Goal: Transaction & Acquisition: Purchase product/service

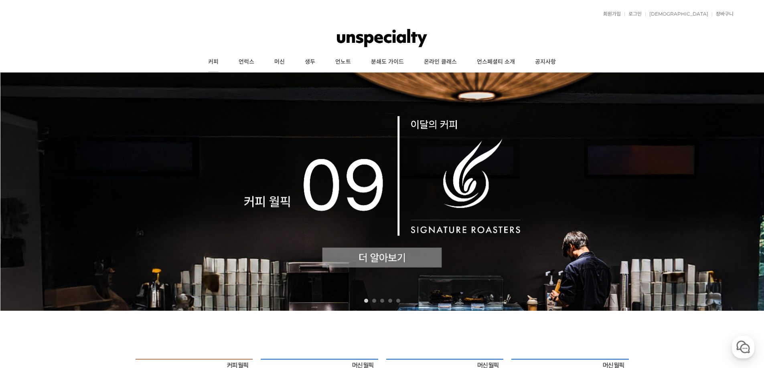
click at [212, 63] on link "커피" at bounding box center [213, 62] width 30 height 20
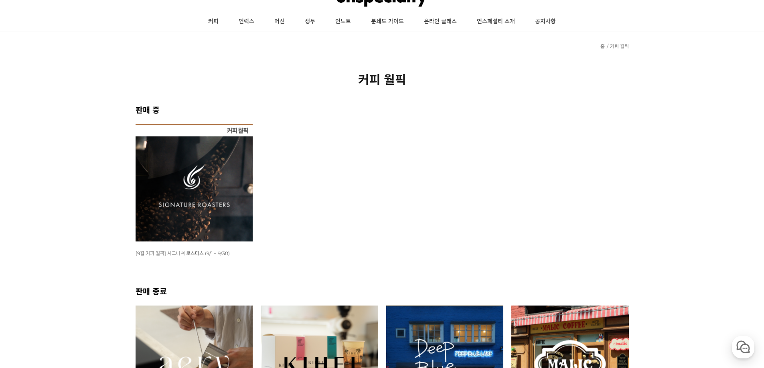
scroll to position [40, 0]
click at [222, 144] on img at bounding box center [194, 183] width 117 height 117
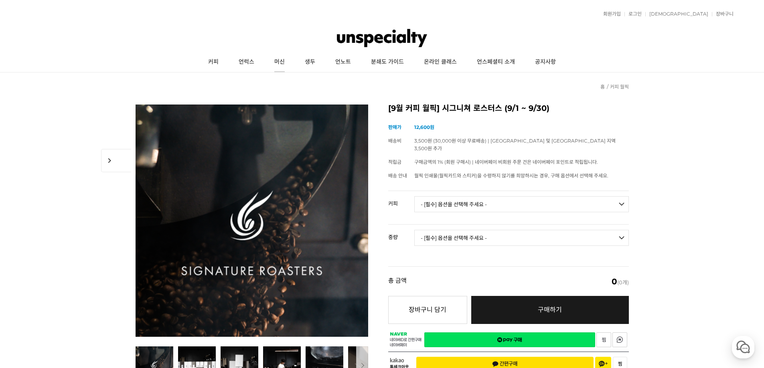
click at [284, 64] on link "머신" at bounding box center [279, 62] width 30 height 20
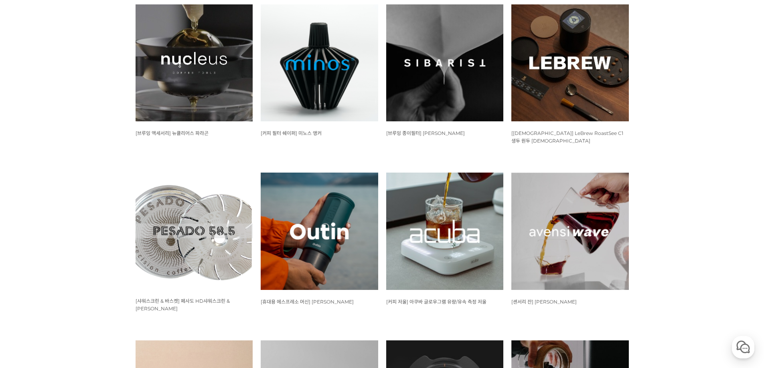
scroll to position [361, 0]
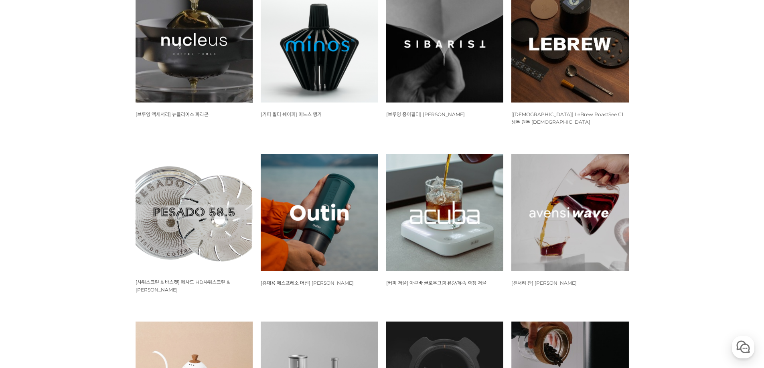
click at [167, 217] on img at bounding box center [194, 212] width 117 height 117
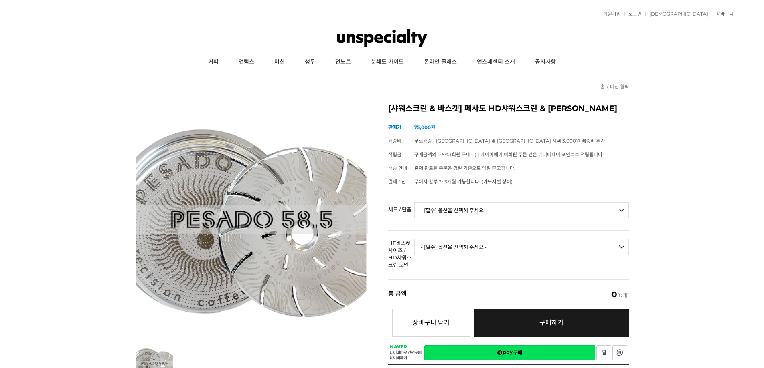
click at [437, 211] on select "- [필수] 옵션을 선택해 주세요 - ------------------- 세트 단품" at bounding box center [521, 210] width 215 height 16
select select "단품"
click at [414, 202] on select "- [필수] 옵션을 선택해 주세요 - ------------------- 세트 단품" at bounding box center [521, 210] width 215 height 16
click at [451, 241] on select "- [필수] 옵션을 선택해 주세요 - ------------------- HE바스켓 S / 단품 구매 HE바스켓 M / 단품 구매 HE바스켓 …" at bounding box center [521, 247] width 215 height 16
select select "HE바스켓 L / 단품 구매"
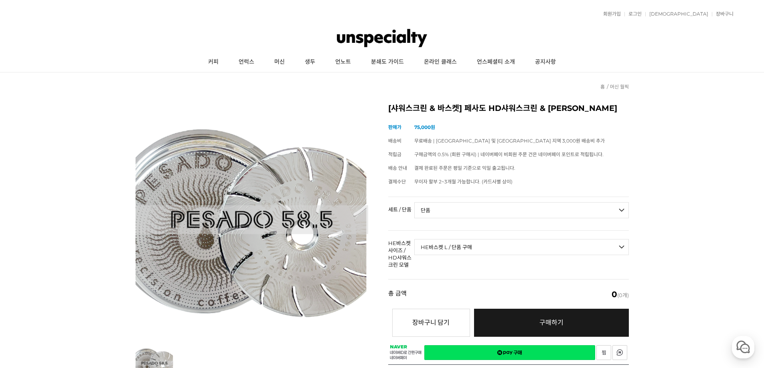
click at [414, 239] on select "- [필수] 옵션을 선택해 주세요 - ------------------- HE바스켓 S / 단품 구매 HE바스켓 M / 단품 구매 HE바스켓 …" at bounding box center [521, 247] width 215 height 16
select select "*"
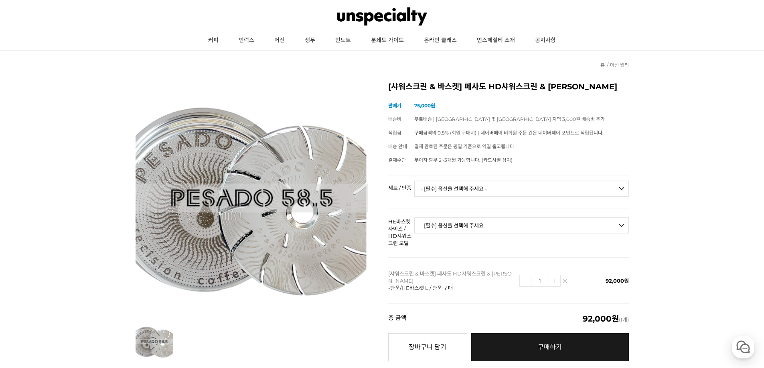
scroll to position [40, 0]
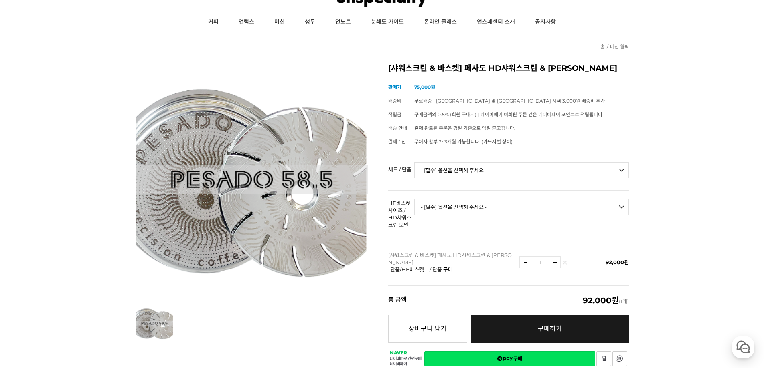
click at [447, 177] on select "- [필수] 옵션을 선택해 주세요 - ------------------- 세트 단품" at bounding box center [521, 170] width 215 height 16
select select "단품"
click at [414, 162] on select "- [필수] 옵션을 선택해 주세요 - ------------------- 세트 단품" at bounding box center [521, 170] width 215 height 16
click at [433, 200] on select "- [필수] 옵션을 선택해 주세요 - ------------------- HE바스켓 S / 단품 구매 HE바스켓 M / 단품 구매 HE바스켓 …" at bounding box center [521, 207] width 215 height 16
select select "HD샤워스크린 LM / 단품 구매"
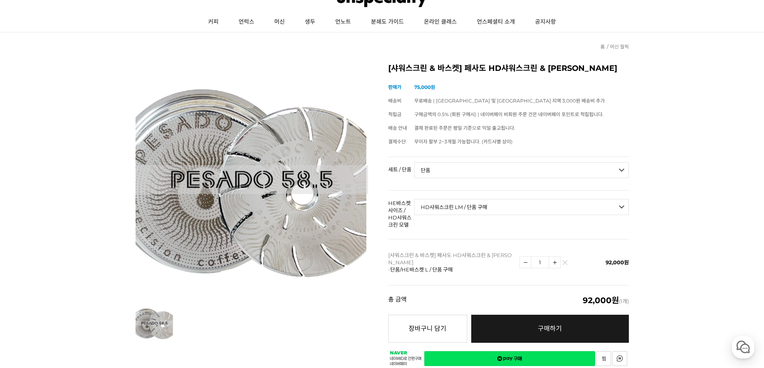
click at [414, 199] on select "- [필수] 옵션을 선택해 주세요 - ------------------- HE바스켓 S / 단품 구매 HE바스켓 M / 단품 구매 HE바스켓 …" at bounding box center [521, 207] width 215 height 16
select select "*"
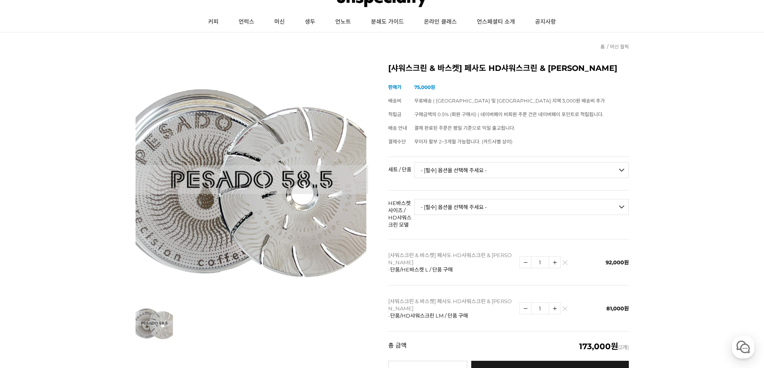
drag, startPoint x: 454, startPoint y: 275, endPoint x: 450, endPoint y: 274, distance: 4.6
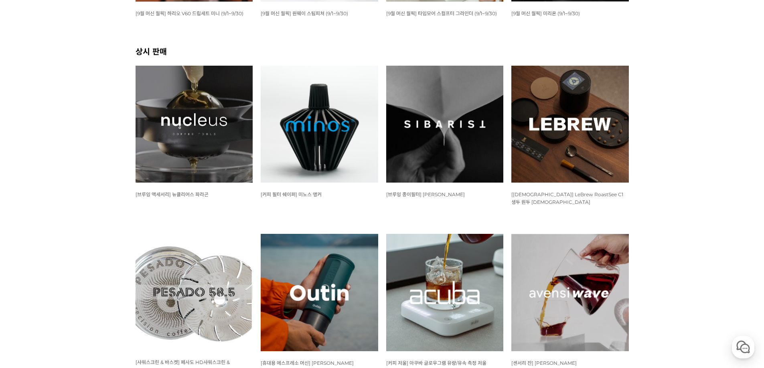
scroll to position [321, 0]
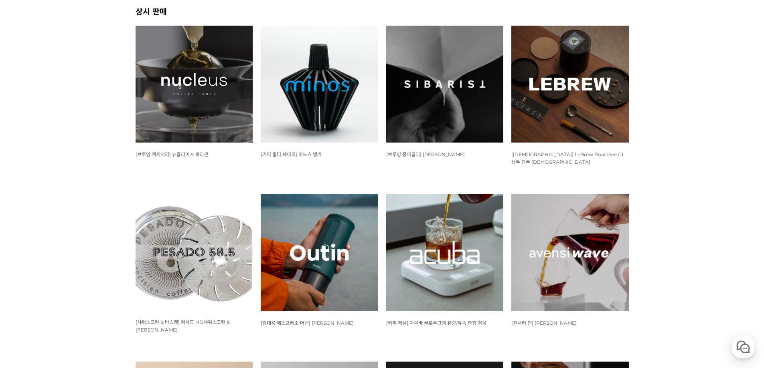
click at [428, 236] on img at bounding box center [444, 252] width 117 height 117
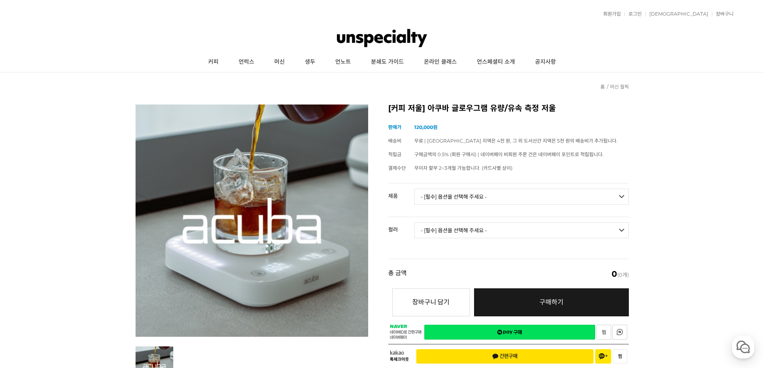
click at [477, 199] on select "- [필수] 옵션을 선택해 주세요 - ------------------- 아쿠바 글로우그램 유량/유속 측정 저울" at bounding box center [521, 197] width 215 height 16
select select "아쿠바 글로우그램 유량/유속 측정 저울"
click at [414, 189] on select "- [필수] 옵션을 선택해 주세요 - ------------------- 아쿠바 글로우그램 유량/유속 측정 저울" at bounding box center [521, 197] width 215 height 16
click at [472, 227] on select "- [필수] 옵션을 선택해 주세요 - ------------------- 블랙 화이트" at bounding box center [521, 231] width 215 height 16
select select "화이트"
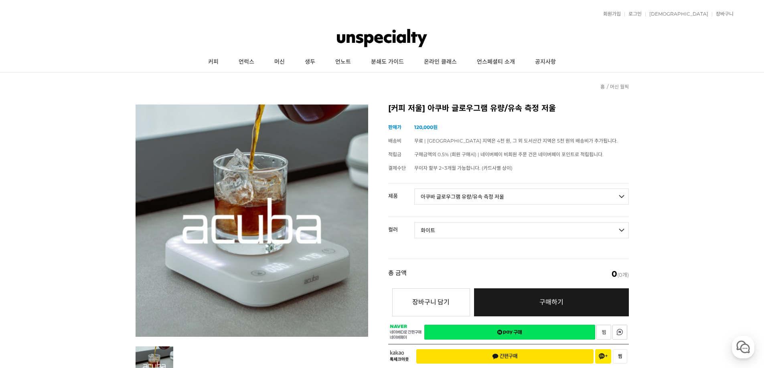
click at [414, 223] on select "- [필수] 옵션을 선택해 주세요 - ------------------- 블랙 화이트" at bounding box center [521, 231] width 215 height 16
select select "*"
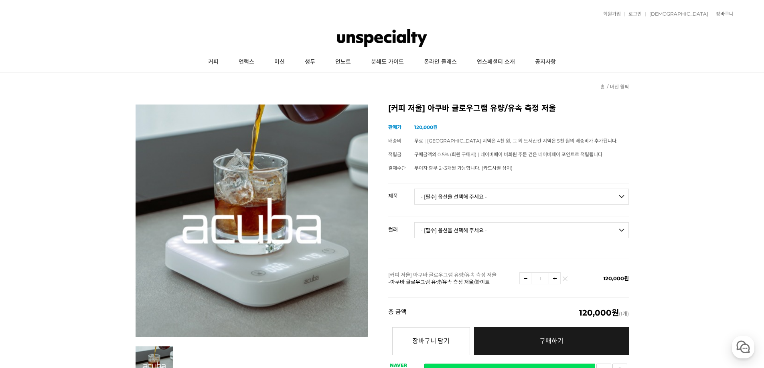
drag, startPoint x: 479, startPoint y: 280, endPoint x: 476, endPoint y: 271, distance: 9.3
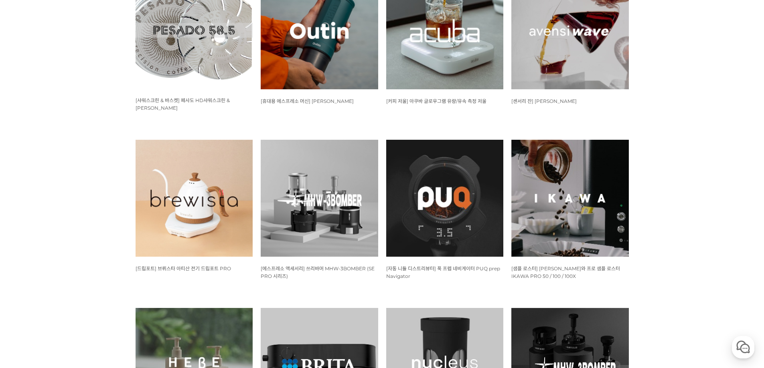
scroll to position [561, 0]
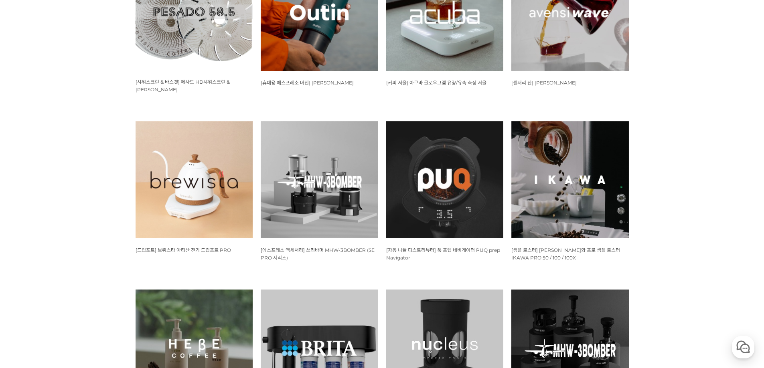
click at [326, 172] on img at bounding box center [319, 179] width 117 height 117
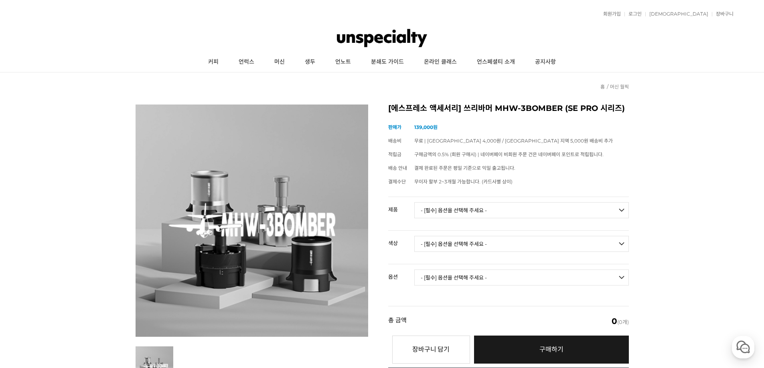
click at [444, 212] on select "- [필수] 옵션을 선택해 주세요 - ------------------- SE PRO 쉐이커 도징퍼널 SE PRO 니들 디스트리뷰터" at bounding box center [521, 210] width 215 height 16
select select "SE PRO 니들 디스트리뷰터"
click at [414, 202] on select "- [필수] 옵션을 선택해 주세요 - ------------------- SE PRO 쉐이커 도징퍼널 SE PRO 니들 디스트리뷰터" at bounding box center [521, 210] width 215 height 16
click at [445, 239] on select "- [필수] 옵션을 선택해 주세요 - ------------------- 블랙 실버" at bounding box center [521, 244] width 215 height 16
select select "실버"
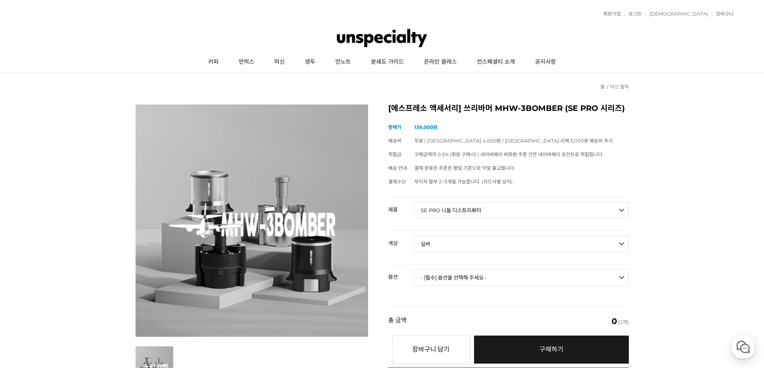
click at [414, 236] on select "- [필수] 옵션을 선택해 주세요 - ------------------- 블랙 실버" at bounding box center [521, 244] width 215 height 16
click at [447, 280] on select "- [필수] 옵션을 선택해 주세요 - ------------------- 일반형 NS/NV형" at bounding box center [521, 278] width 215 height 16
select select "일반형"
click at [414, 270] on select "- [필수] 옵션을 선택해 주세요 - ------------------- 일반형 NS/NV형" at bounding box center [521, 278] width 215 height 16
select select "*"
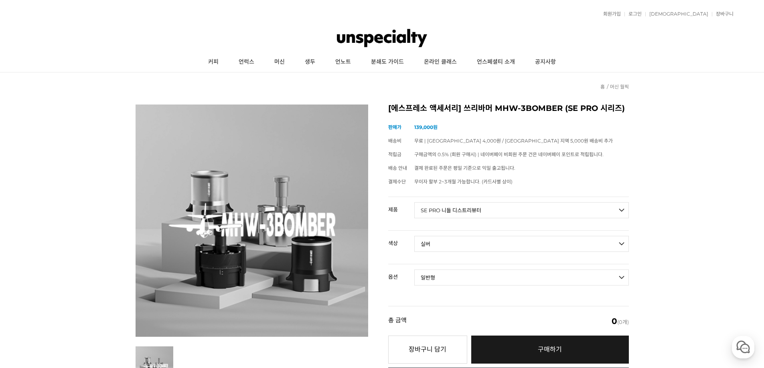
select select "*"
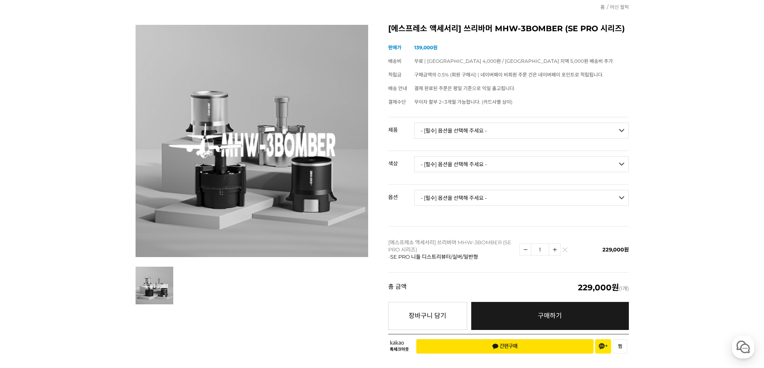
scroll to position [80, 0]
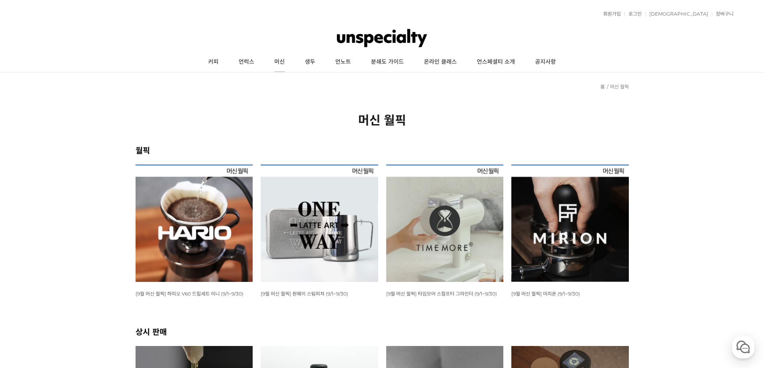
click at [276, 63] on link "머신" at bounding box center [279, 62] width 30 height 20
click at [305, 61] on link "생두" at bounding box center [310, 62] width 30 height 20
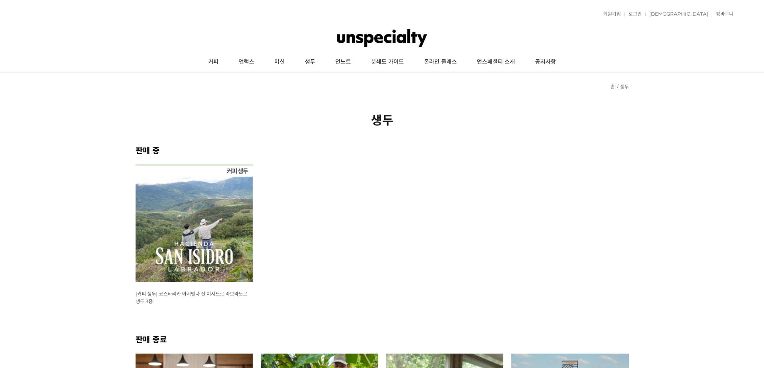
click at [348, 63] on link "언노트" at bounding box center [343, 62] width 36 height 20
click at [237, 62] on link "언럭스" at bounding box center [247, 62] width 36 height 20
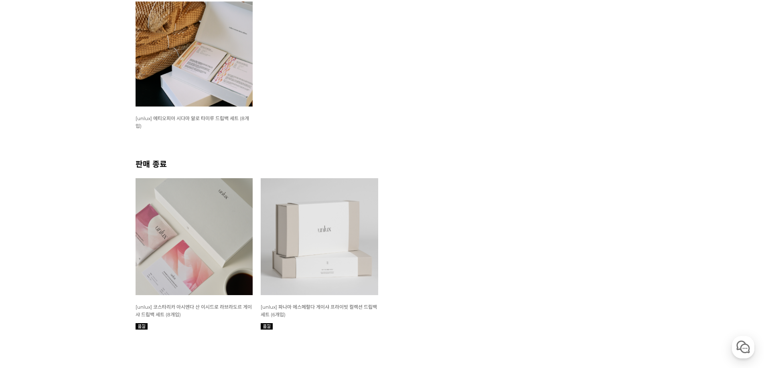
scroll to position [321, 0]
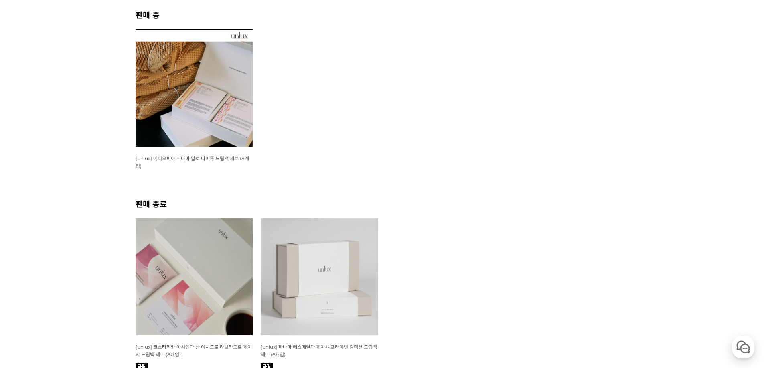
click at [210, 107] on img at bounding box center [194, 87] width 117 height 117
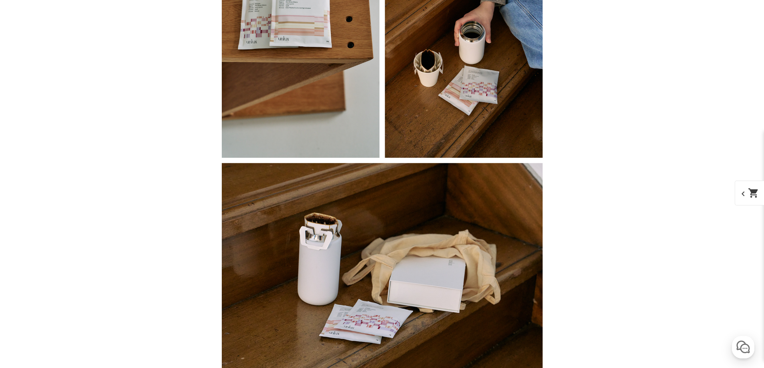
scroll to position [2045, 0]
